Goal: Transaction & Acquisition: Purchase product/service

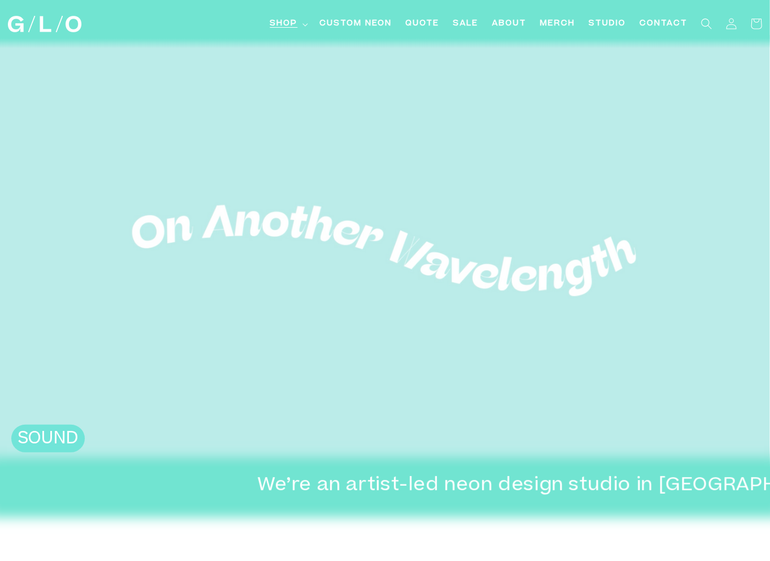
click at [284, 20] on span "Shop" at bounding box center [284, 24] width 28 height 12
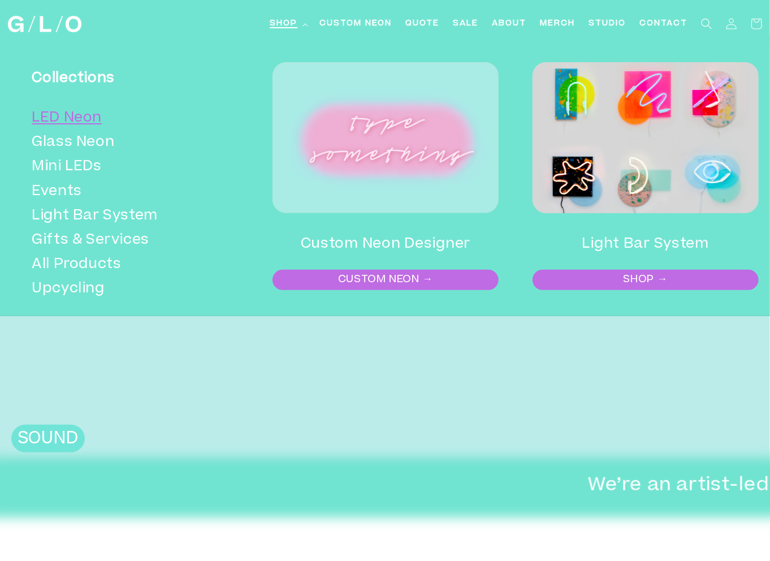
click at [84, 115] on link "LED Neon" at bounding box center [130, 118] width 197 height 24
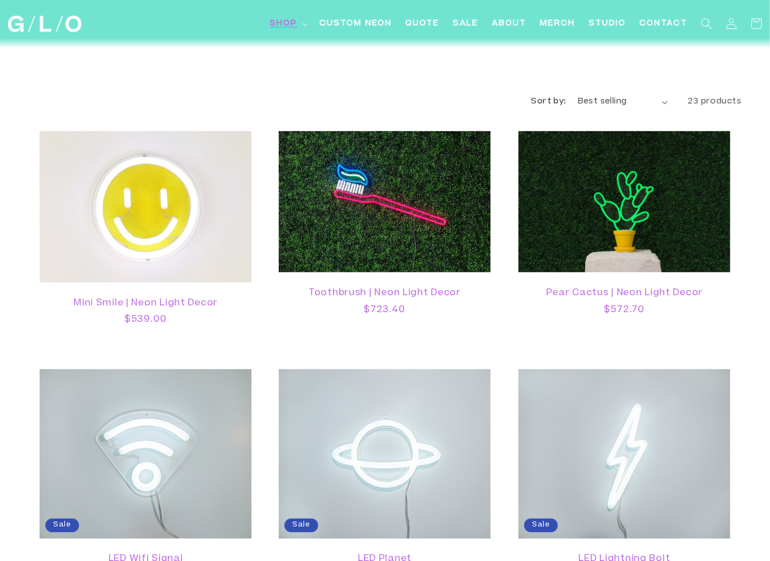
scroll to position [621, 0]
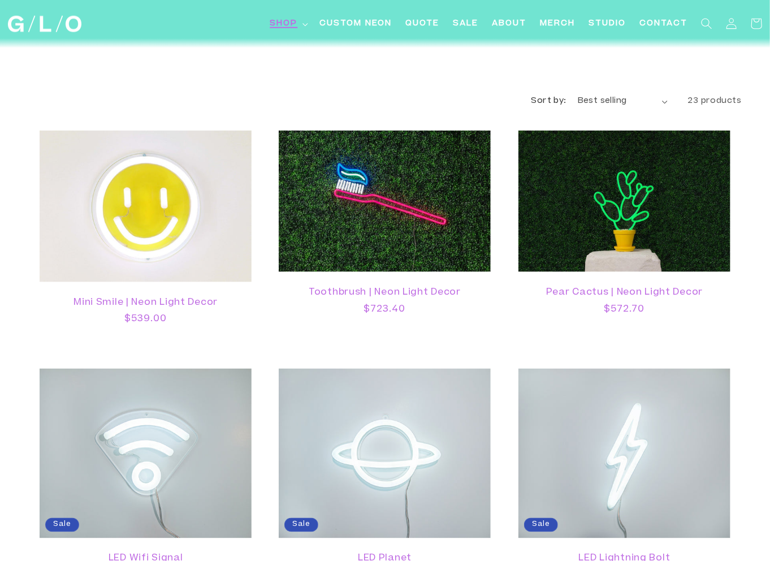
click at [297, 27] on span "Shop" at bounding box center [284, 24] width 28 height 12
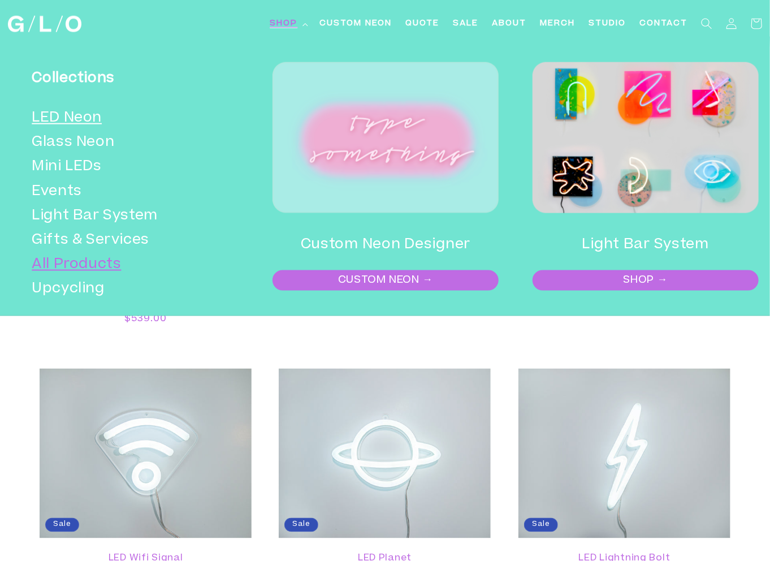
click at [58, 264] on link "All Products" at bounding box center [130, 265] width 197 height 24
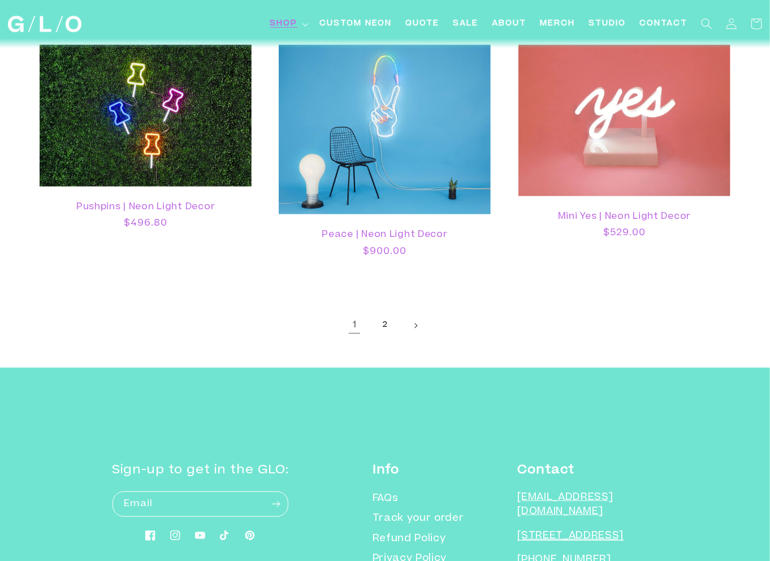
scroll to position [2090, 0]
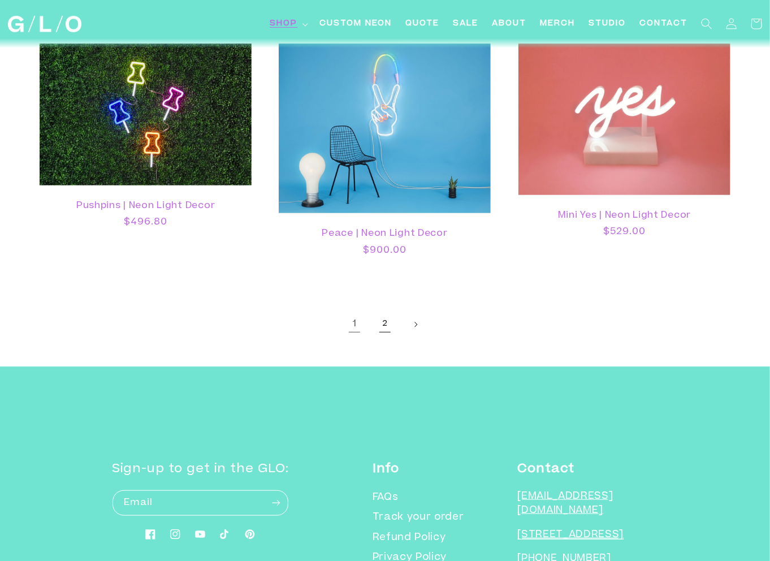
click at [381, 325] on link "2" at bounding box center [384, 324] width 25 height 25
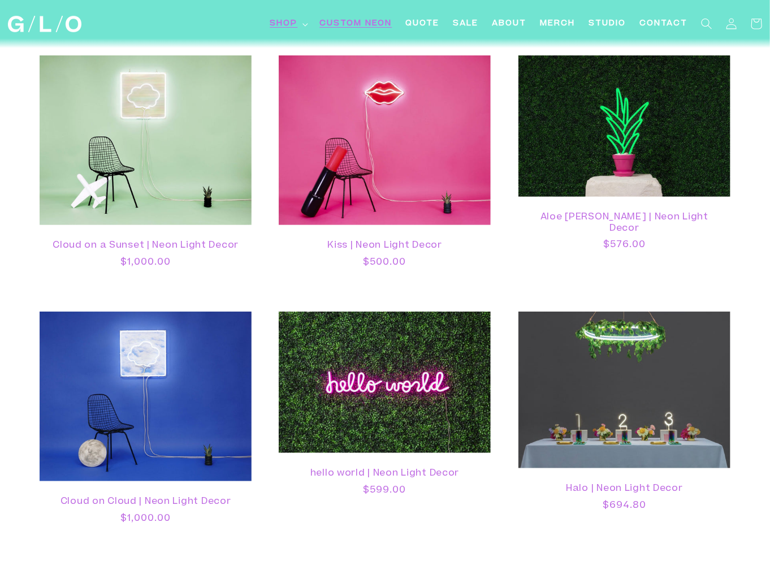
scroll to position [142, 0]
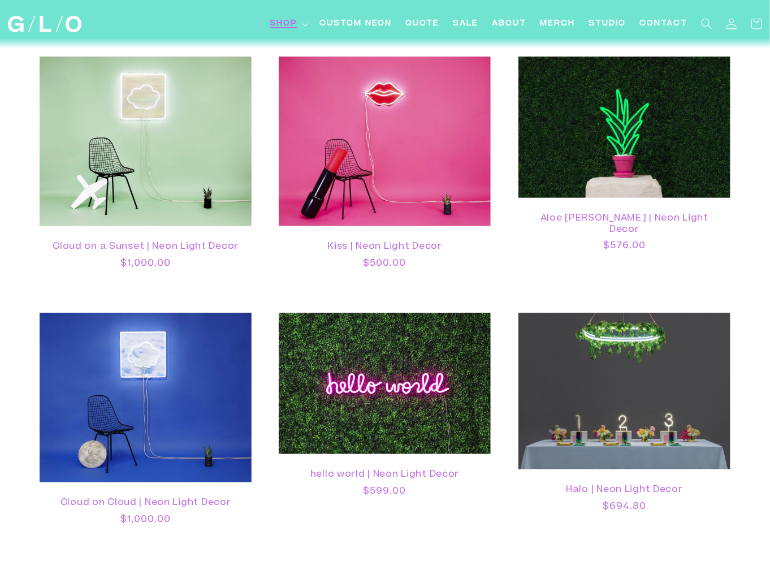
click at [303, 24] on icon at bounding box center [305, 24] width 6 height 3
click at [348, 25] on span "Custom Neon" at bounding box center [355, 24] width 72 height 12
click at [306, 24] on icon at bounding box center [305, 24] width 5 height 3
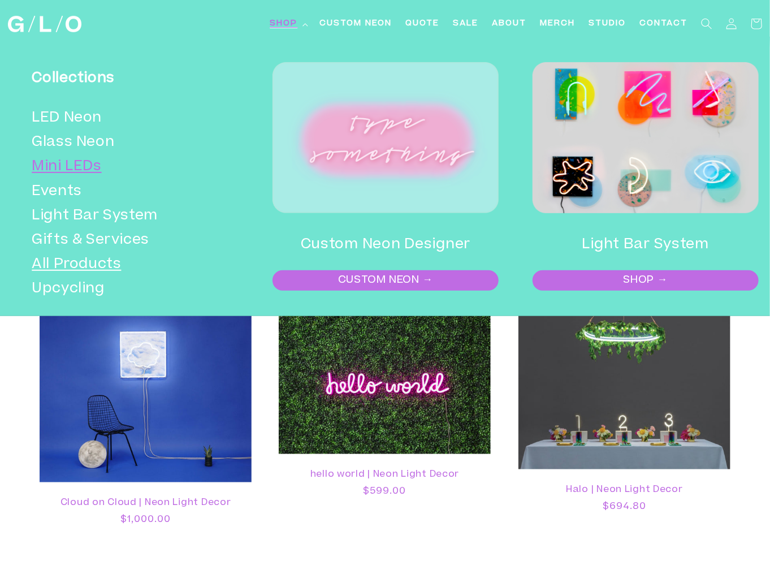
click at [78, 167] on link "Mini LEDs" at bounding box center [130, 167] width 197 height 24
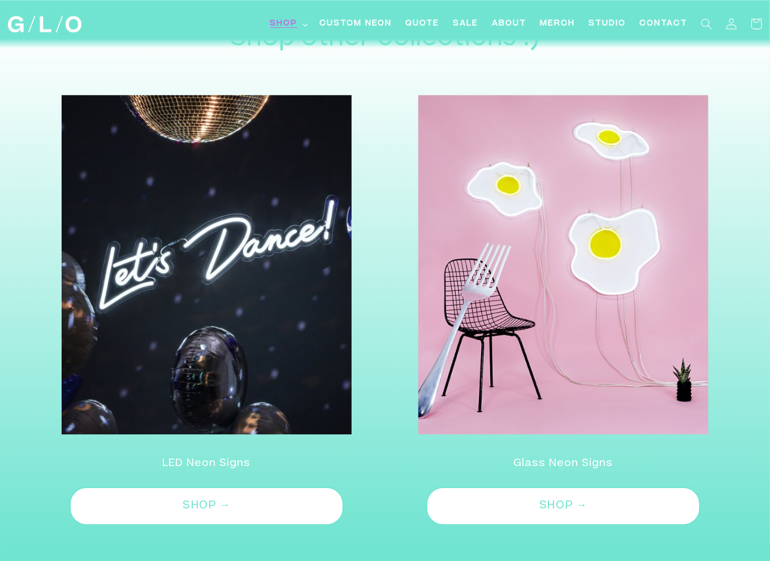
scroll to position [1292, 0]
